Goal: Navigation & Orientation: Find specific page/section

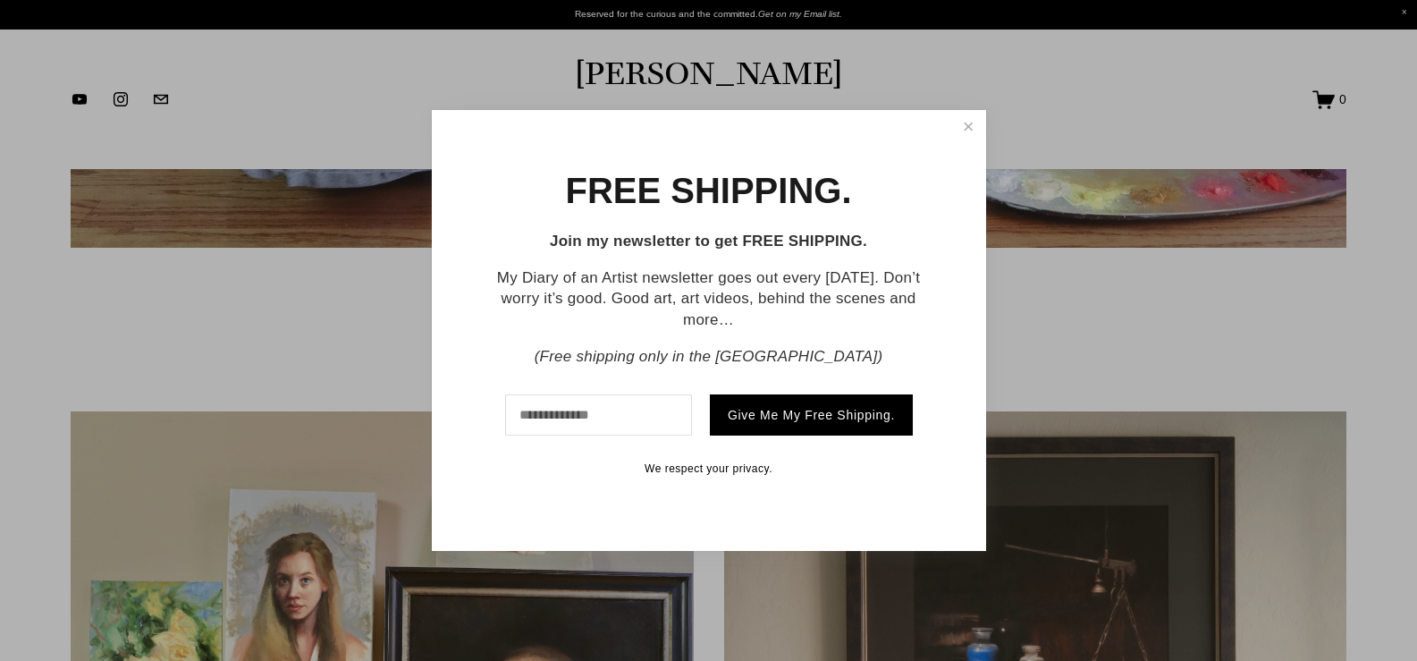
scroll to position [984, 0]
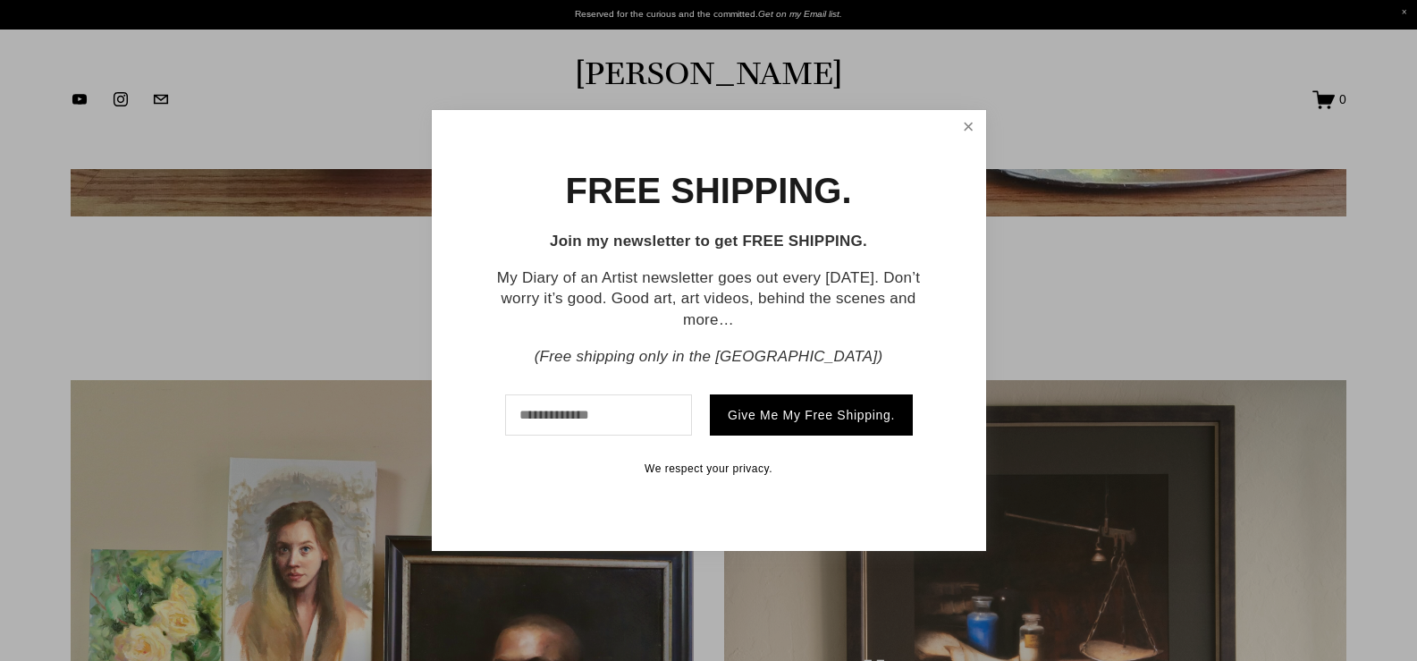
click at [968, 126] on link "Close" at bounding box center [968, 128] width 29 height 30
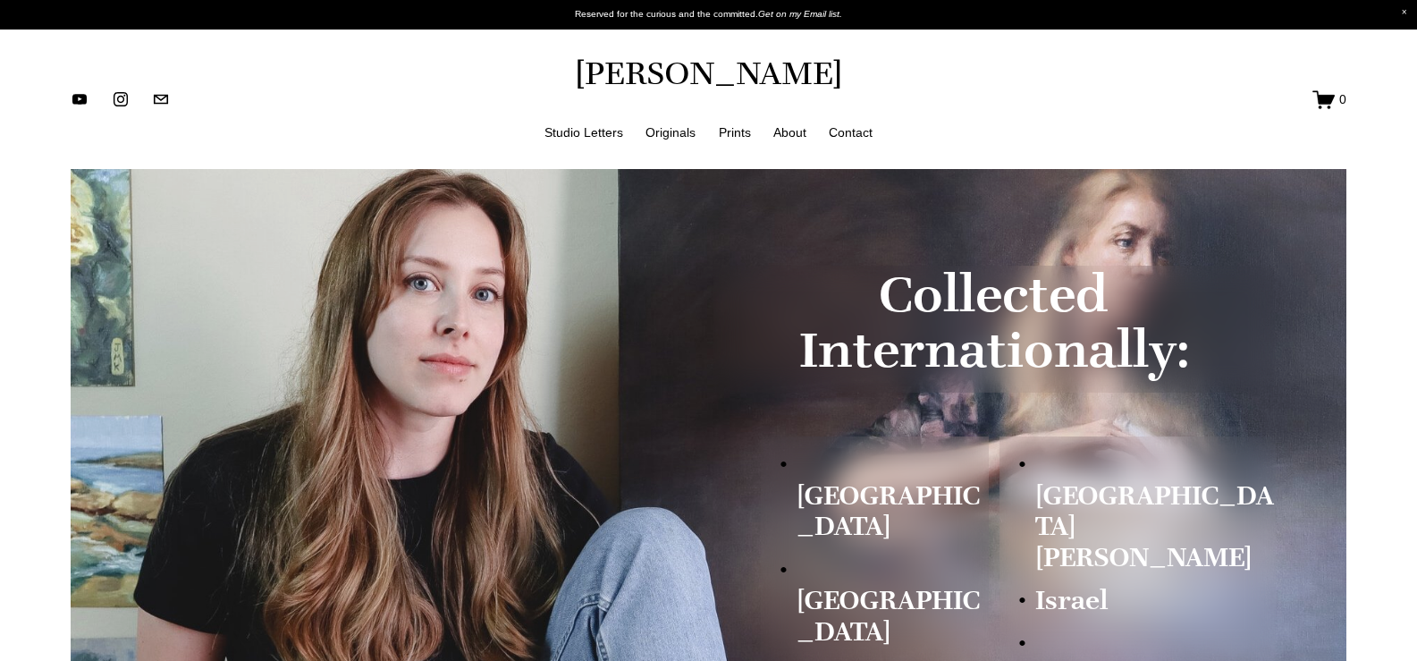
scroll to position [0, 0]
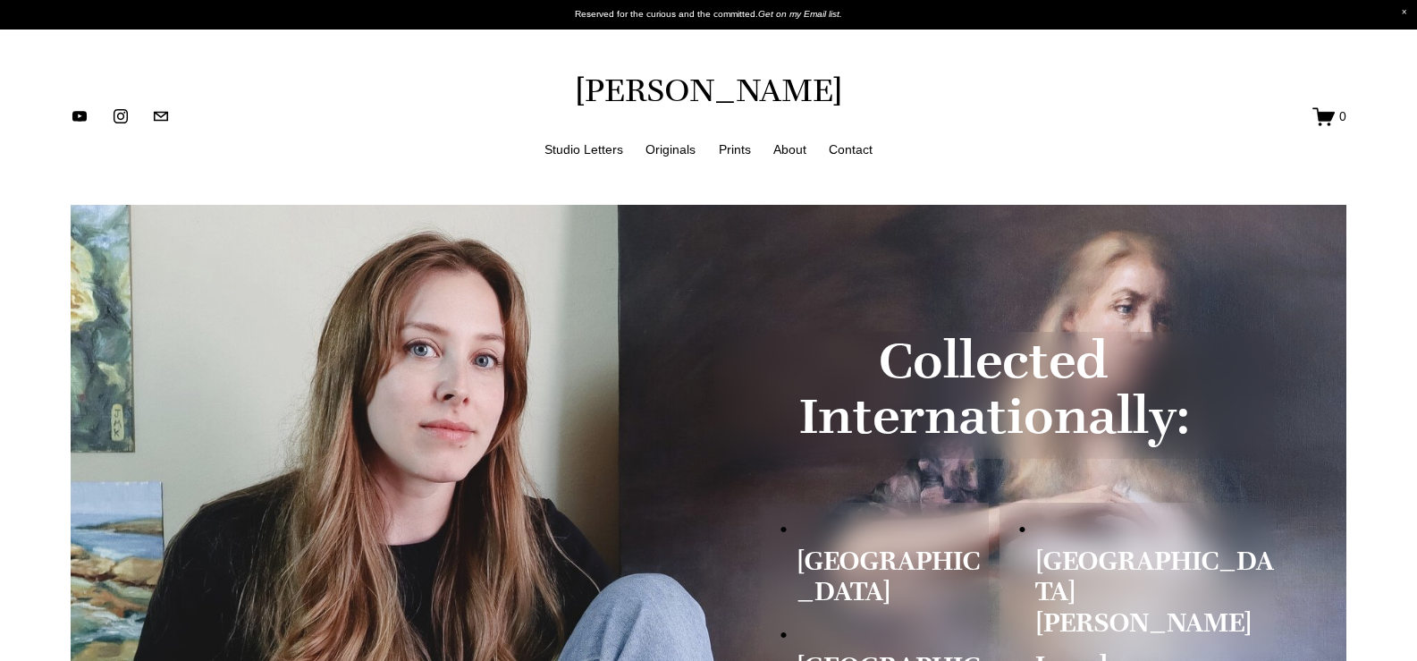
click at [664, 148] on link "Originals" at bounding box center [671, 150] width 50 height 22
